Goal: Navigation & Orientation: Find specific page/section

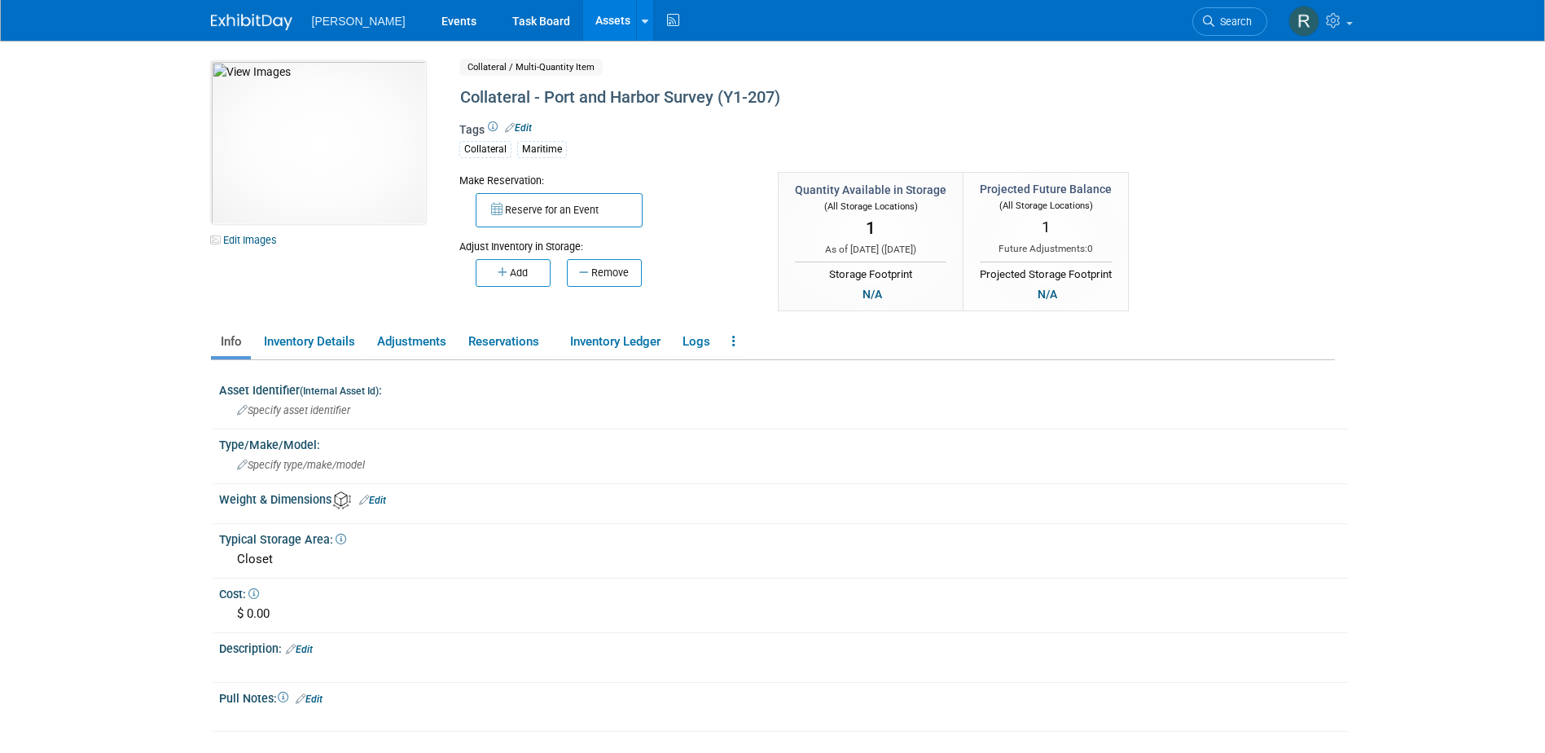
click at [583, 20] on link "Assets" at bounding box center [612, 20] width 59 height 41
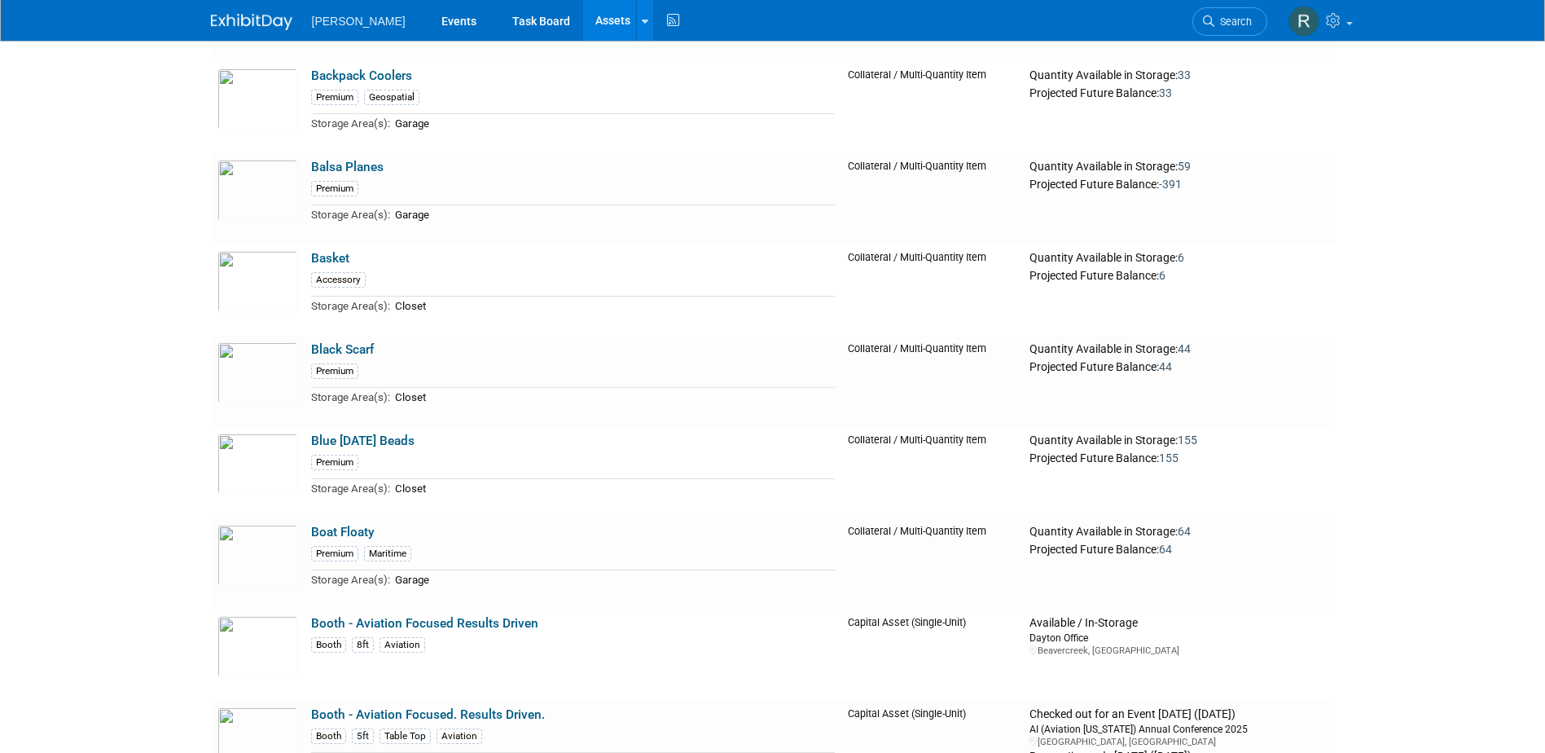
scroll to position [4643, 0]
